Goal: Task Accomplishment & Management: Use online tool/utility

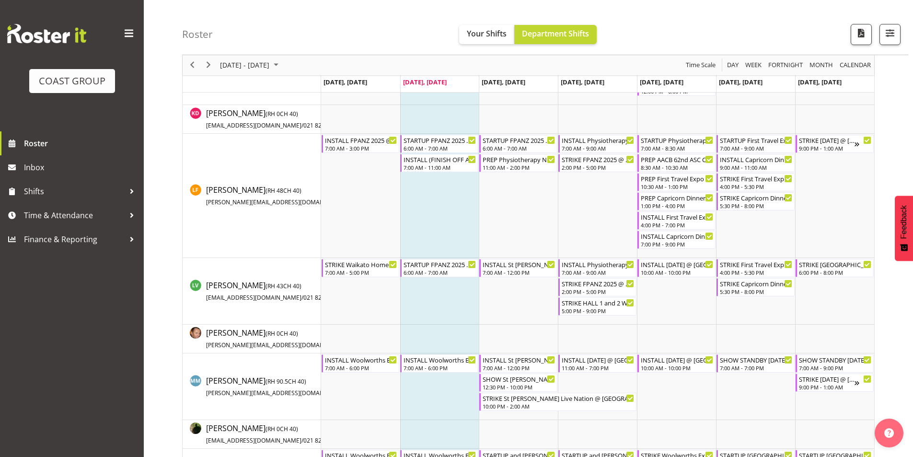
scroll to position [533, 0]
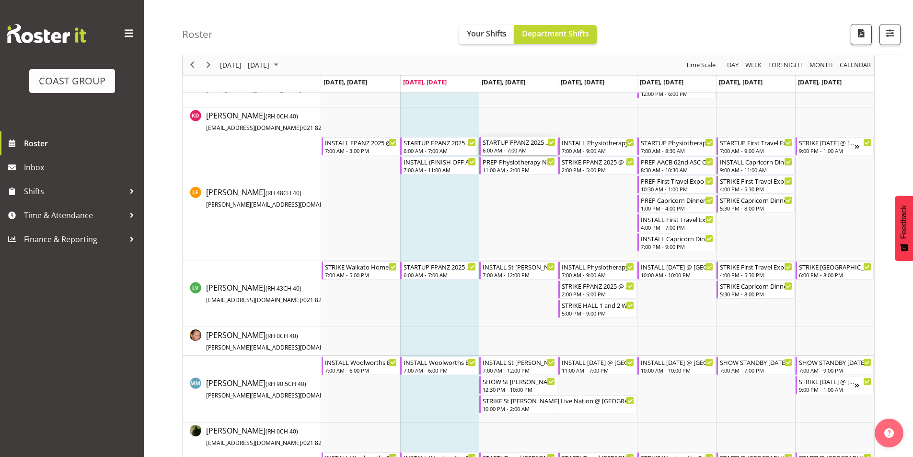
click at [524, 150] on div "6:00 AM - 7:00 AM" at bounding box center [519, 150] width 73 height 8
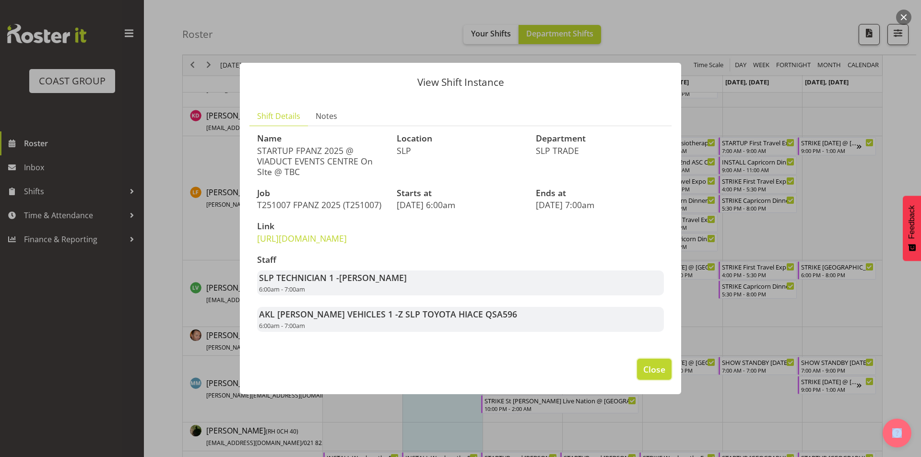
click at [651, 375] on span "Close" at bounding box center [654, 369] width 22 height 12
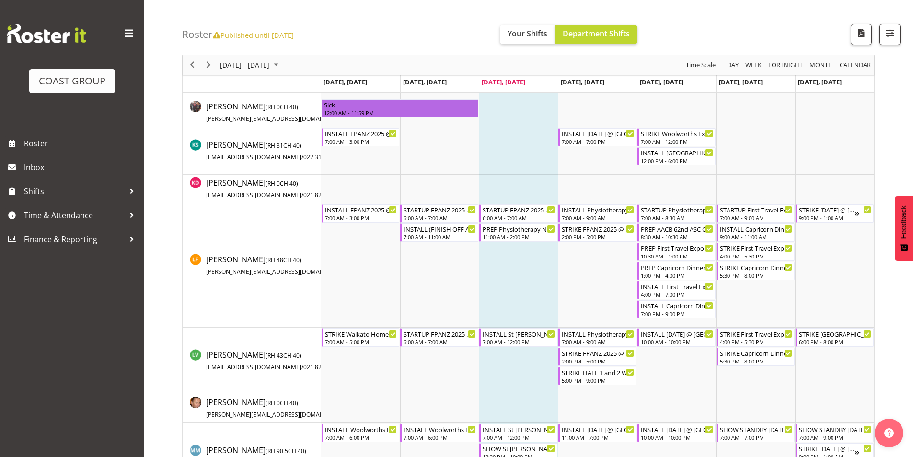
scroll to position [479, 0]
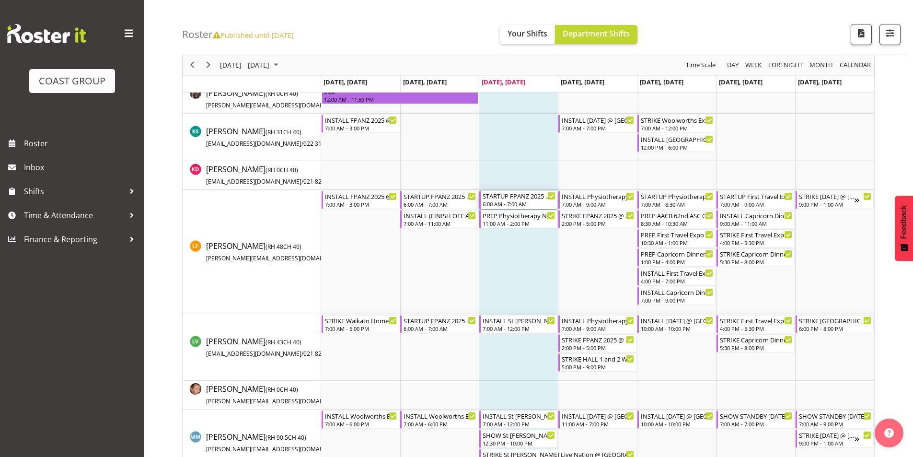
click at [525, 195] on div "STARTUP FPANZ 2025 @ VIADUCT EVENTS CENTRE On SIte @ TBC" at bounding box center [519, 196] width 73 height 10
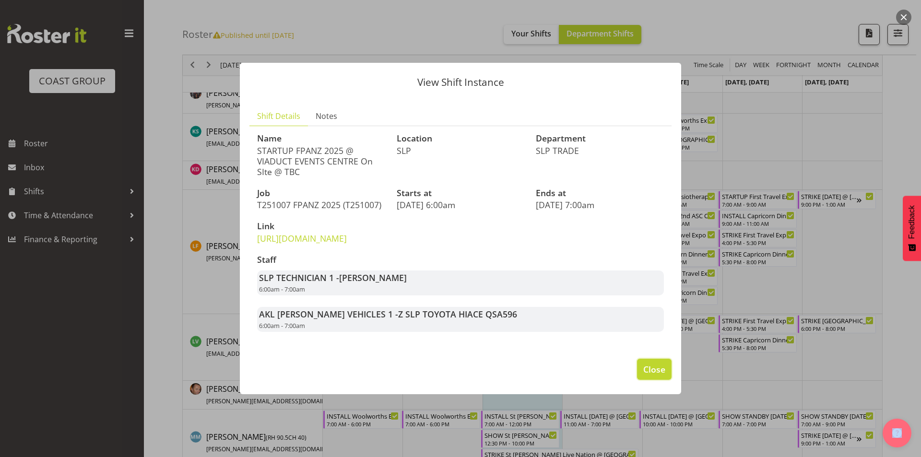
click at [646, 375] on span "Close" at bounding box center [654, 369] width 22 height 12
